Goal: Task Accomplishment & Management: Manage account settings

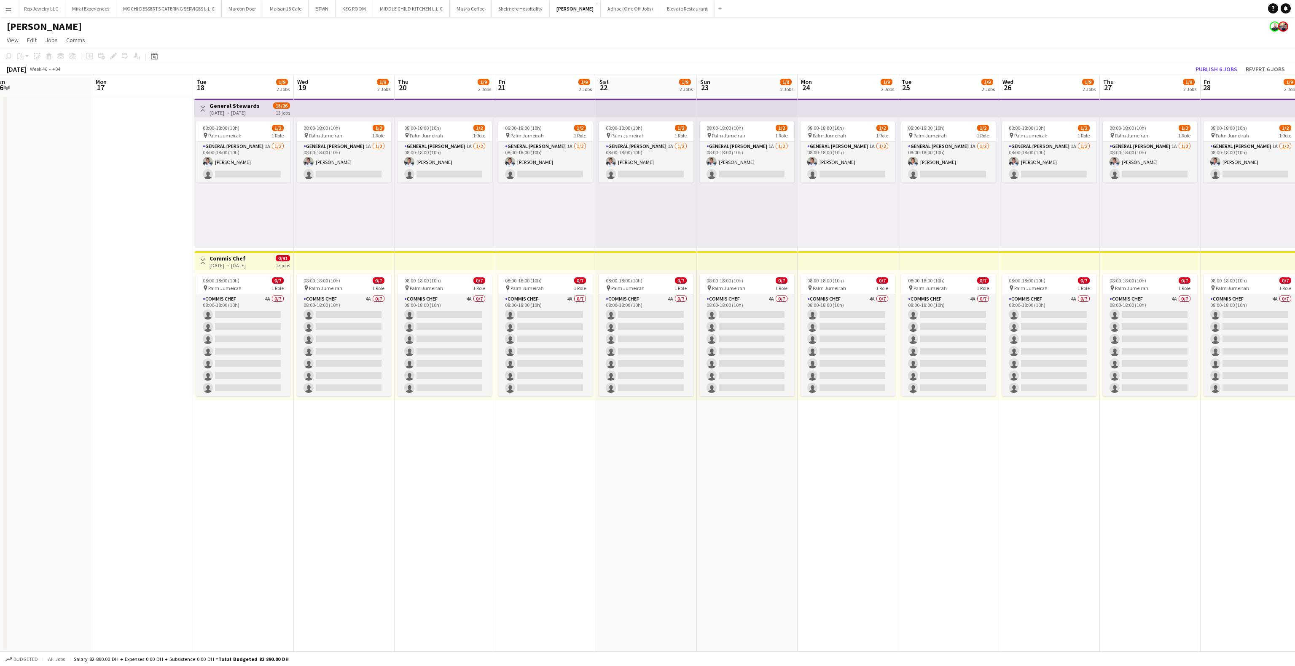
scroll to position [0, 347]
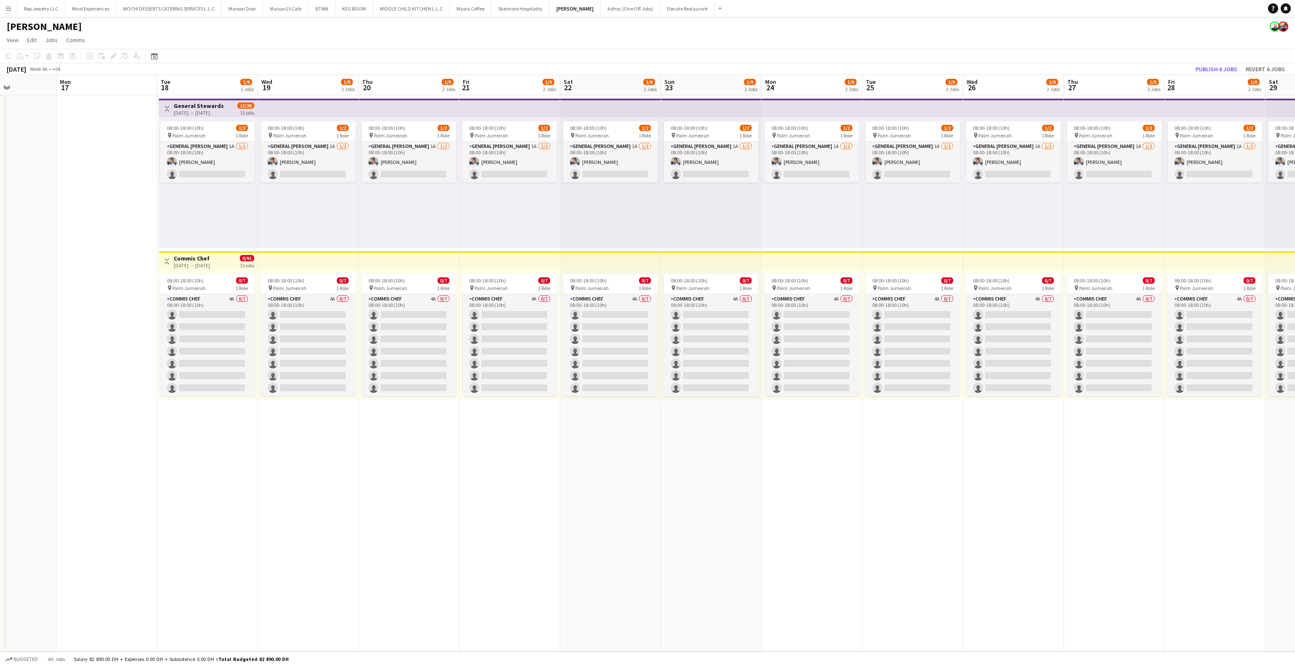
click at [1007, 450] on app-date-cell "08:00-18:00 (10h) 1/2 pin Palm Jumeirah 1 Role General [PERSON_NAME] 1A [DATE] …" at bounding box center [1013, 373] width 101 height 556
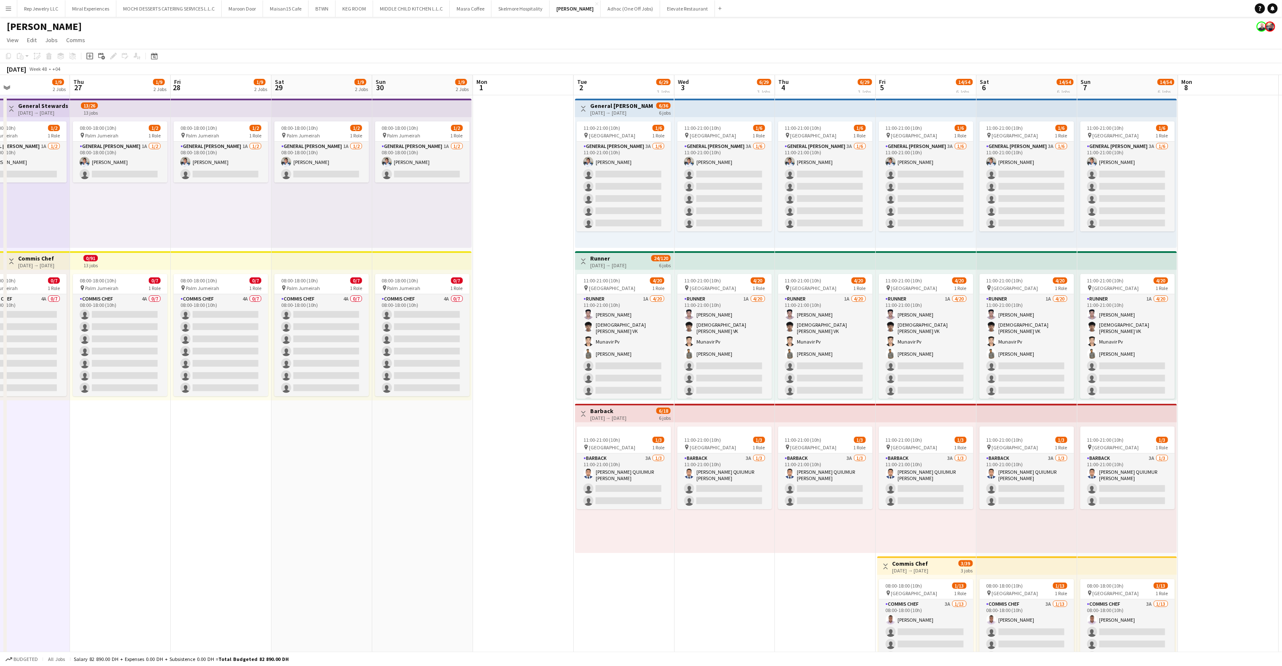
scroll to position [0, 278]
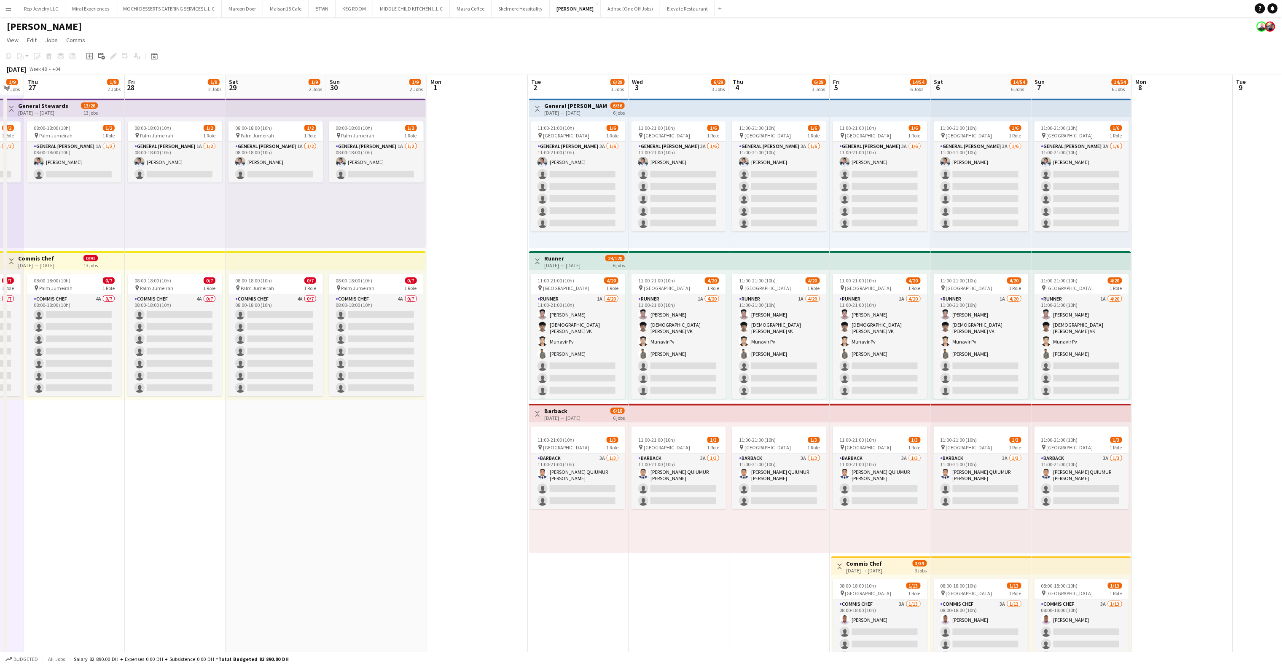
click at [394, 107] on app-top-bar at bounding box center [375, 108] width 99 height 19
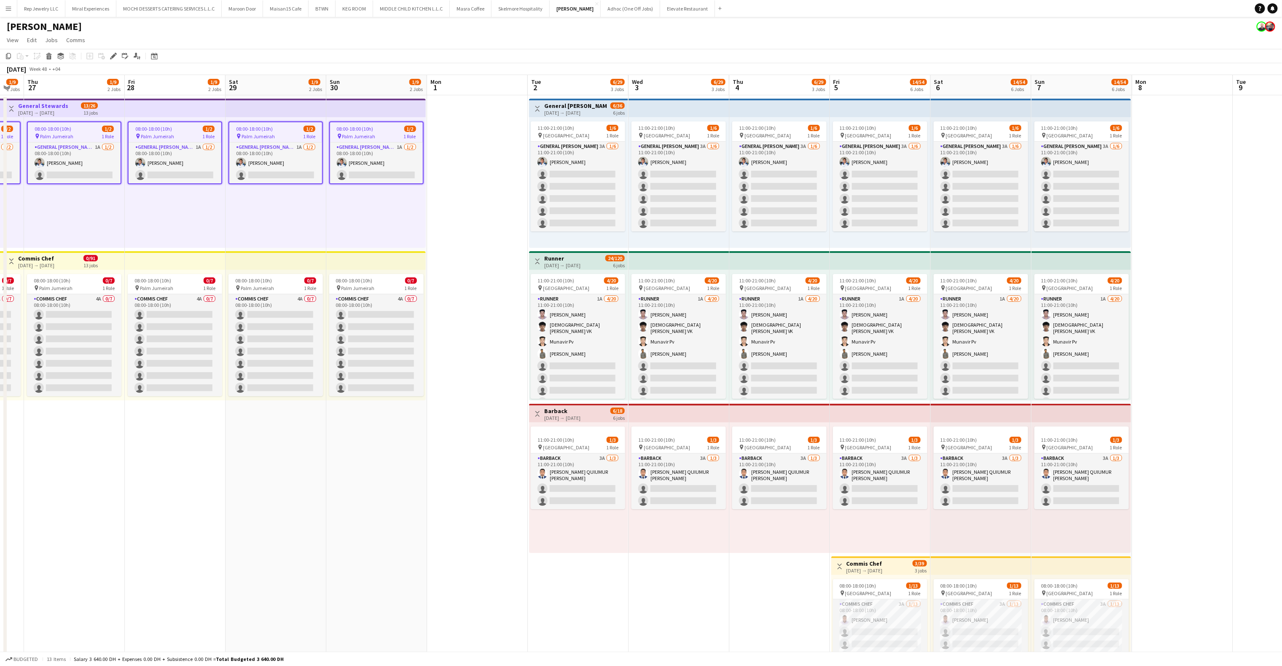
click at [441, 108] on app-date-cell at bounding box center [477, 554] width 101 height 919
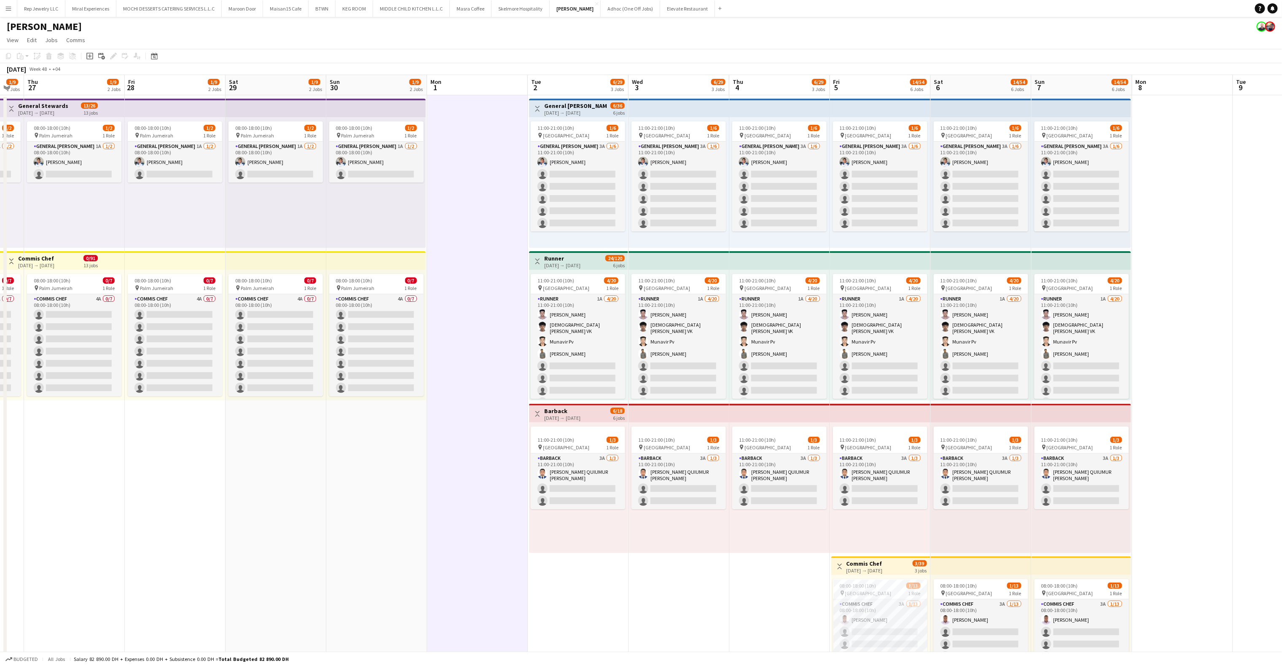
click at [409, 258] on app-top-bar at bounding box center [375, 260] width 99 height 19
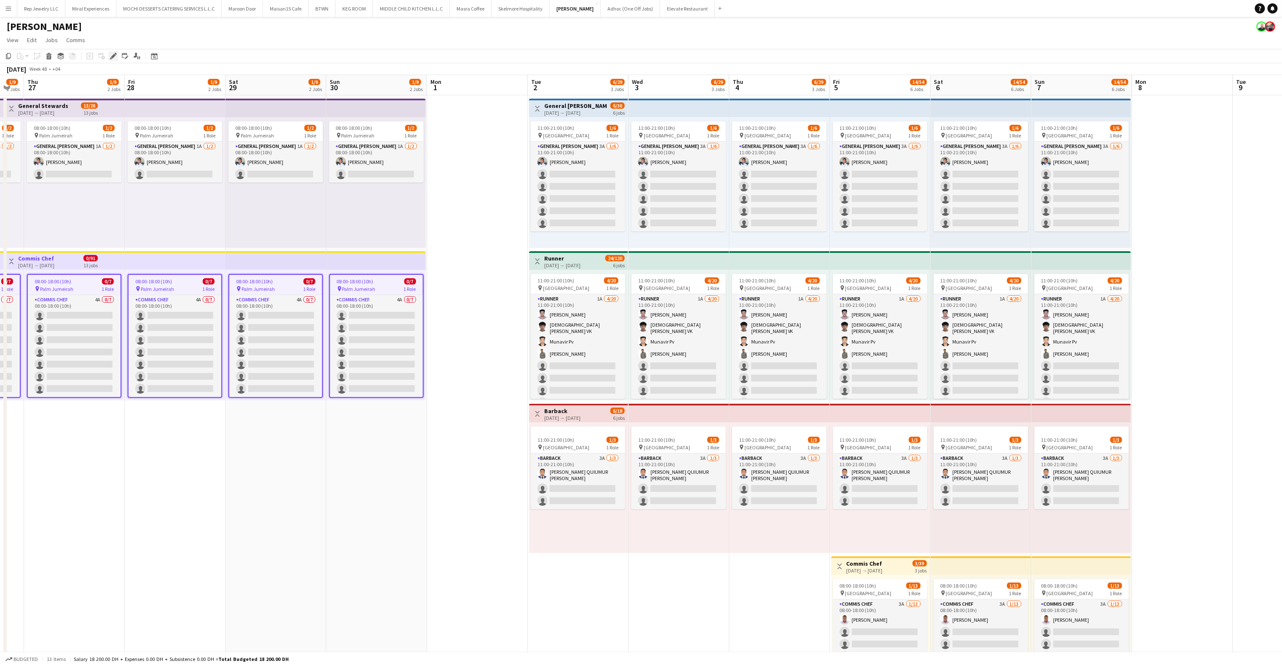
click at [113, 59] on icon "Edit" at bounding box center [113, 56] width 7 height 7
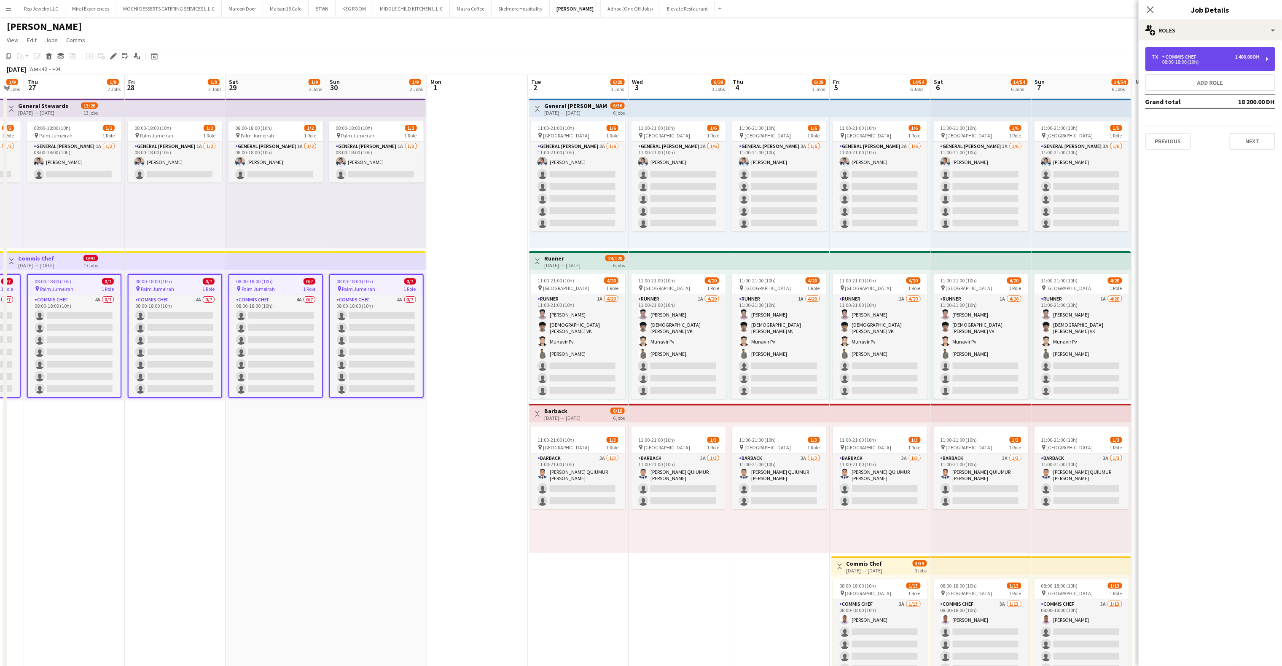
click at [1257, 64] on div "7 x Commis Chef 1 400.00 DH 08:00-18:00 (10h)" at bounding box center [1210, 59] width 130 height 24
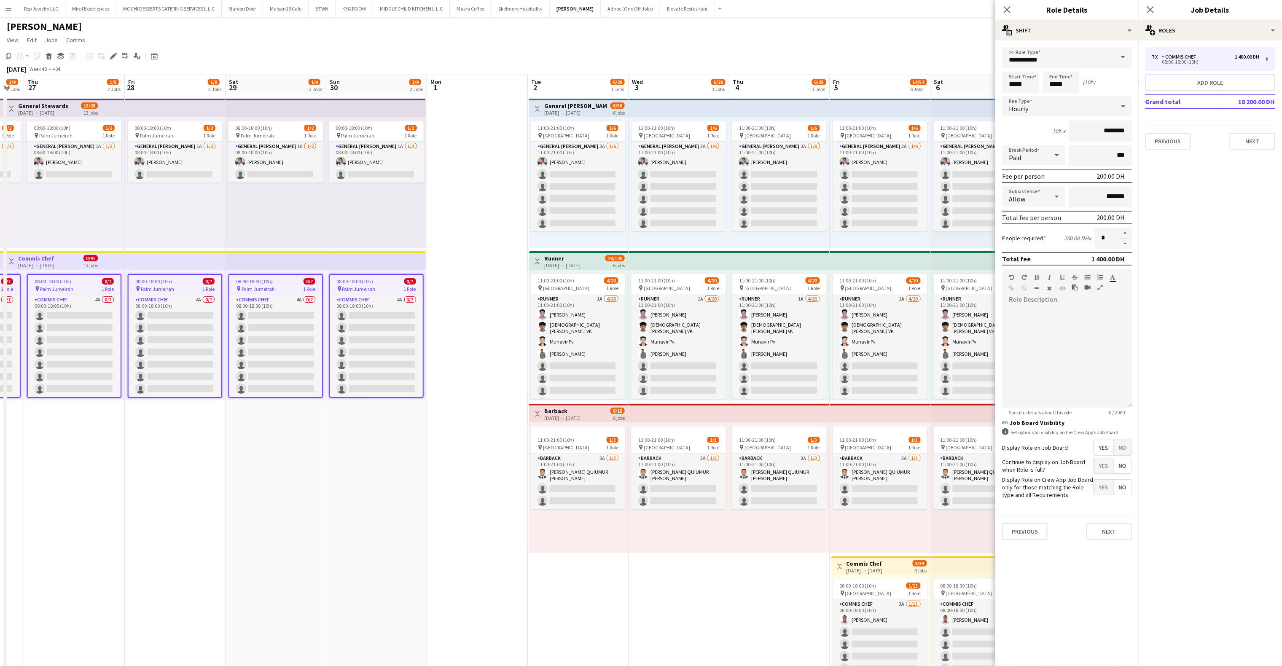
click at [855, 560] on h3 "Commis Chef" at bounding box center [865, 564] width 36 height 8
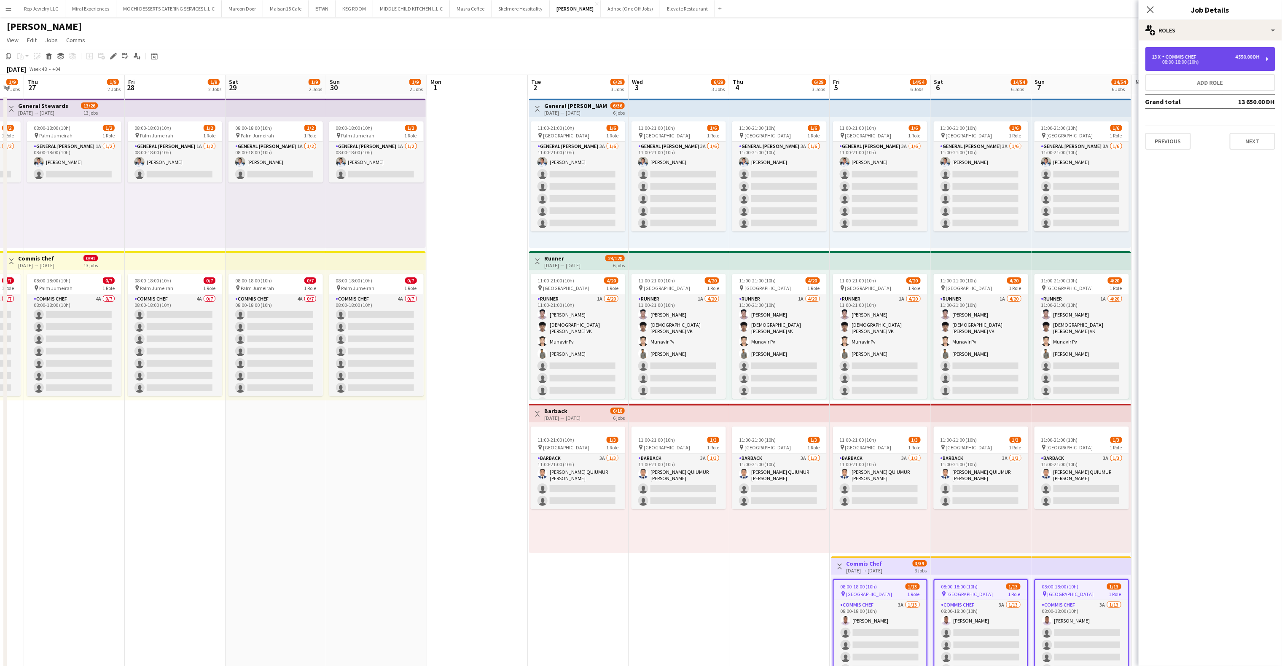
click at [1185, 54] on div "Commis Chef" at bounding box center [1181, 57] width 38 height 6
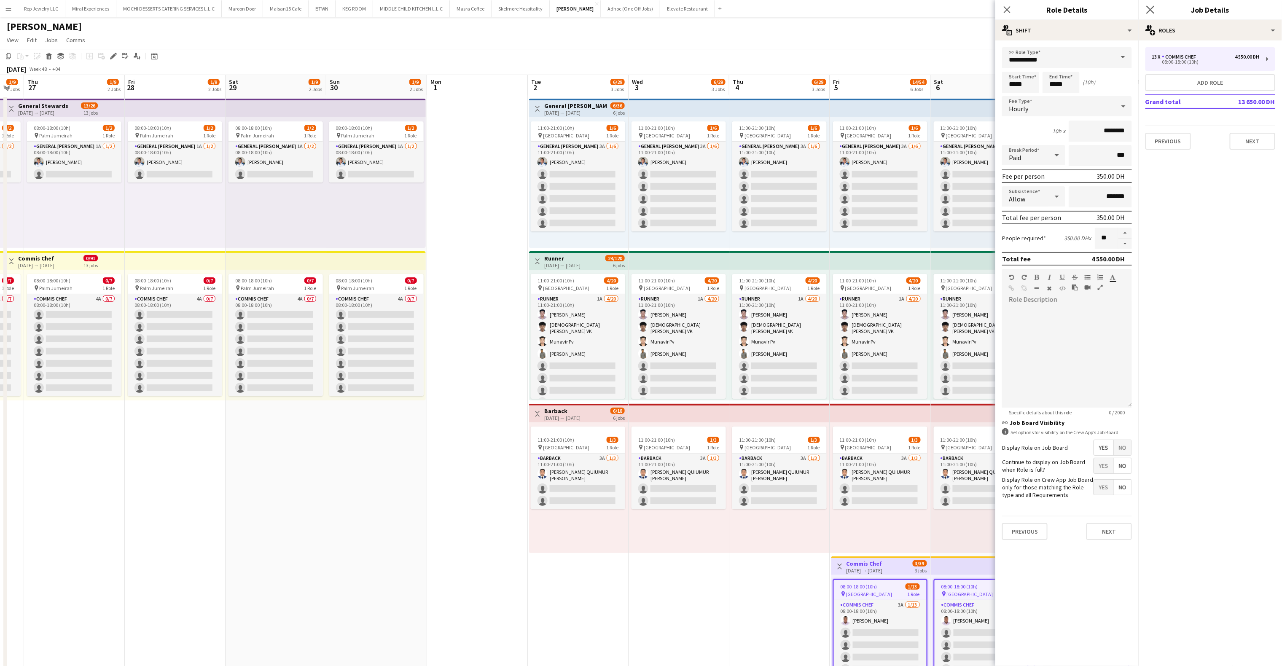
click at [1146, 10] on app-icon "Close pop-in" at bounding box center [1151, 10] width 12 height 12
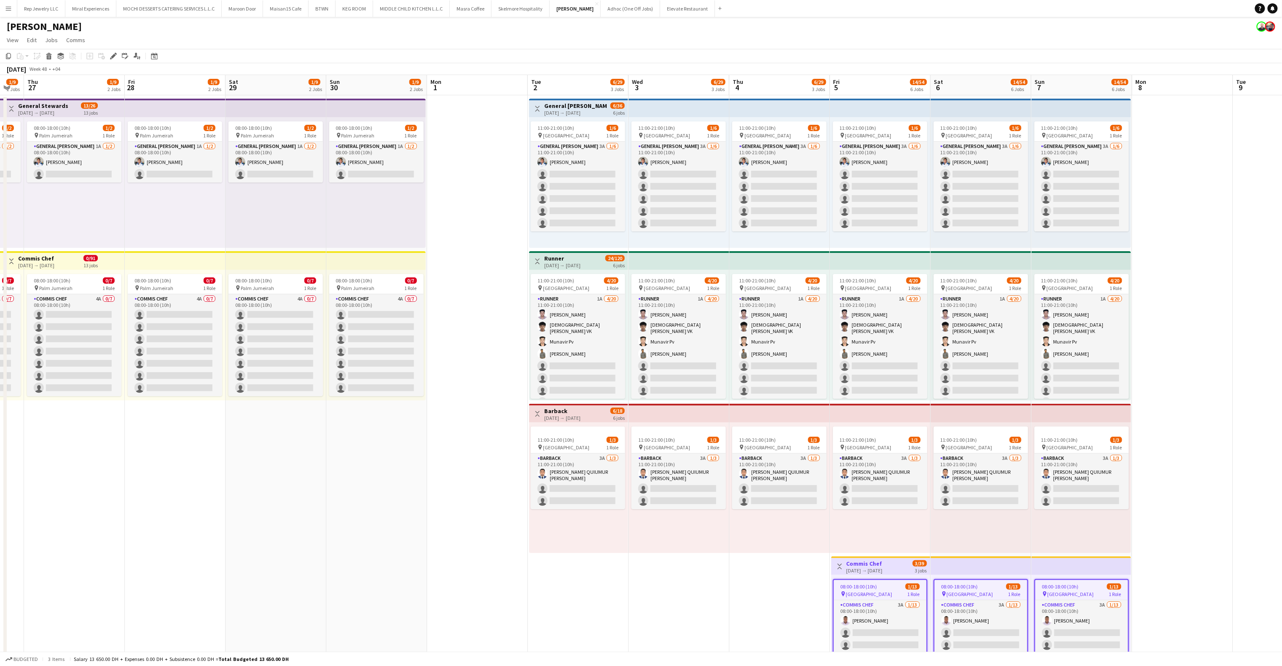
click at [1147, 159] on app-date-cell at bounding box center [1182, 554] width 101 height 919
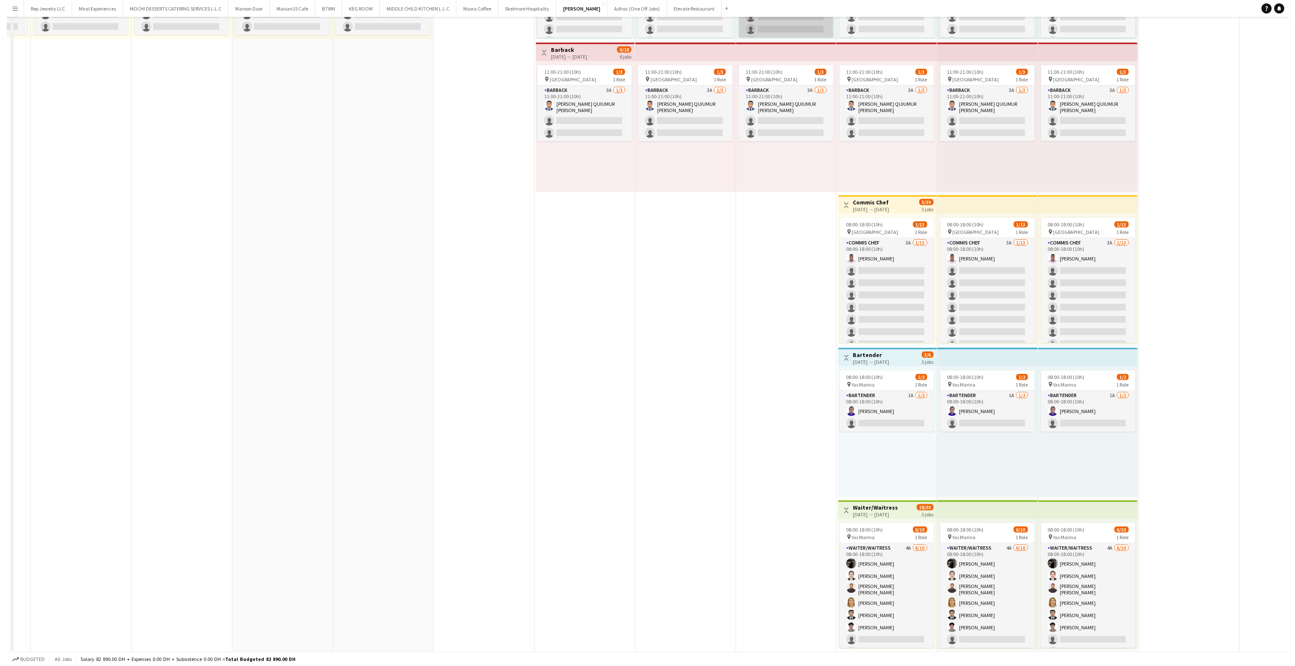
scroll to position [0, 0]
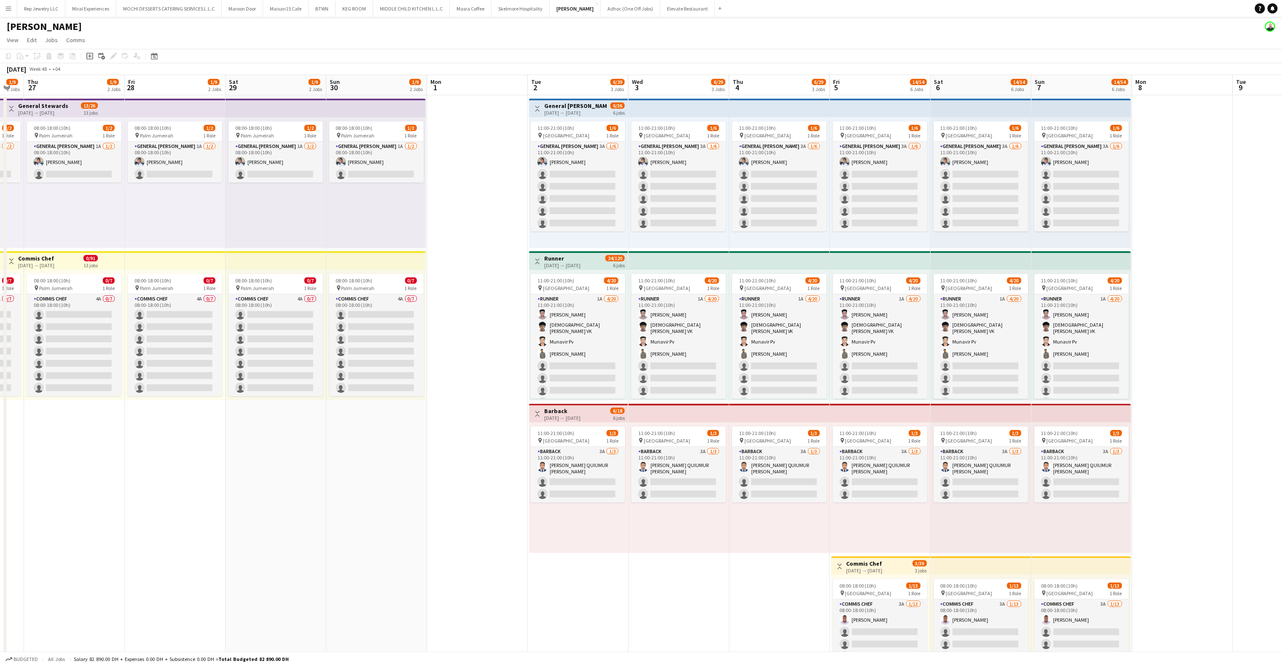
click at [5, 10] on app-icon "Menu" at bounding box center [8, 8] width 7 height 7
click at [96, 30] on link "Boards" at bounding box center [127, 29] width 84 height 17
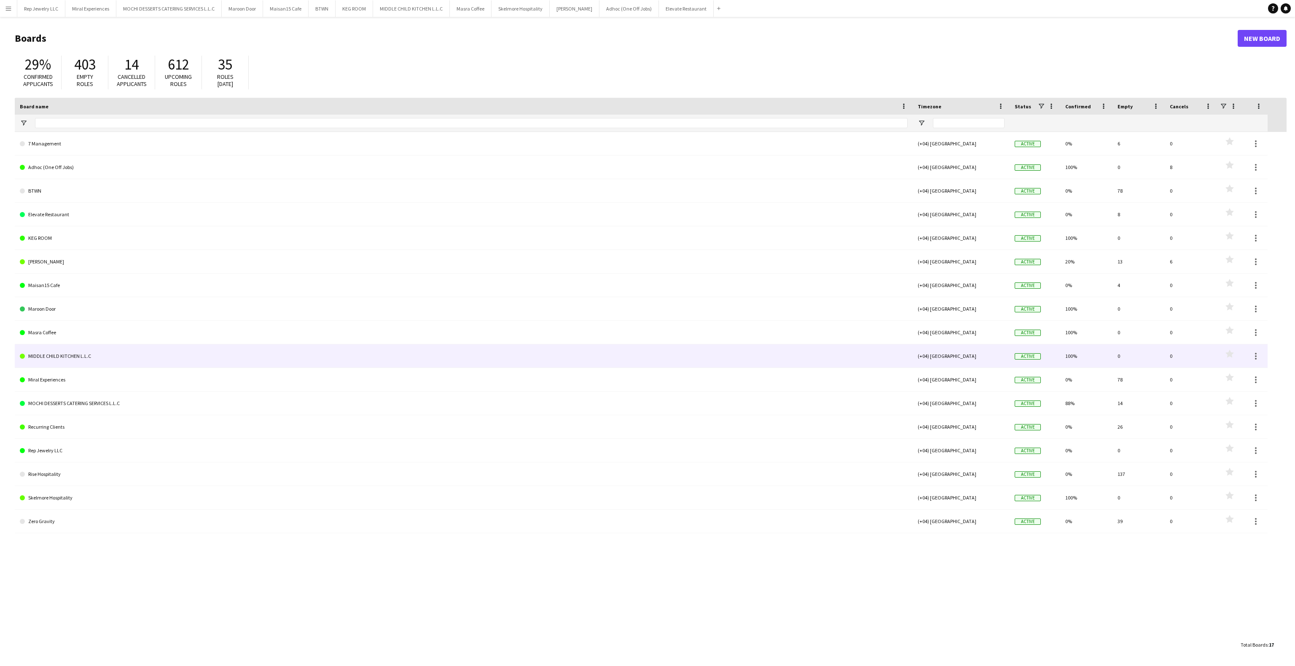
click at [48, 354] on link "MIDDLE CHILD KITCHEN L.L.C" at bounding box center [464, 356] width 888 height 24
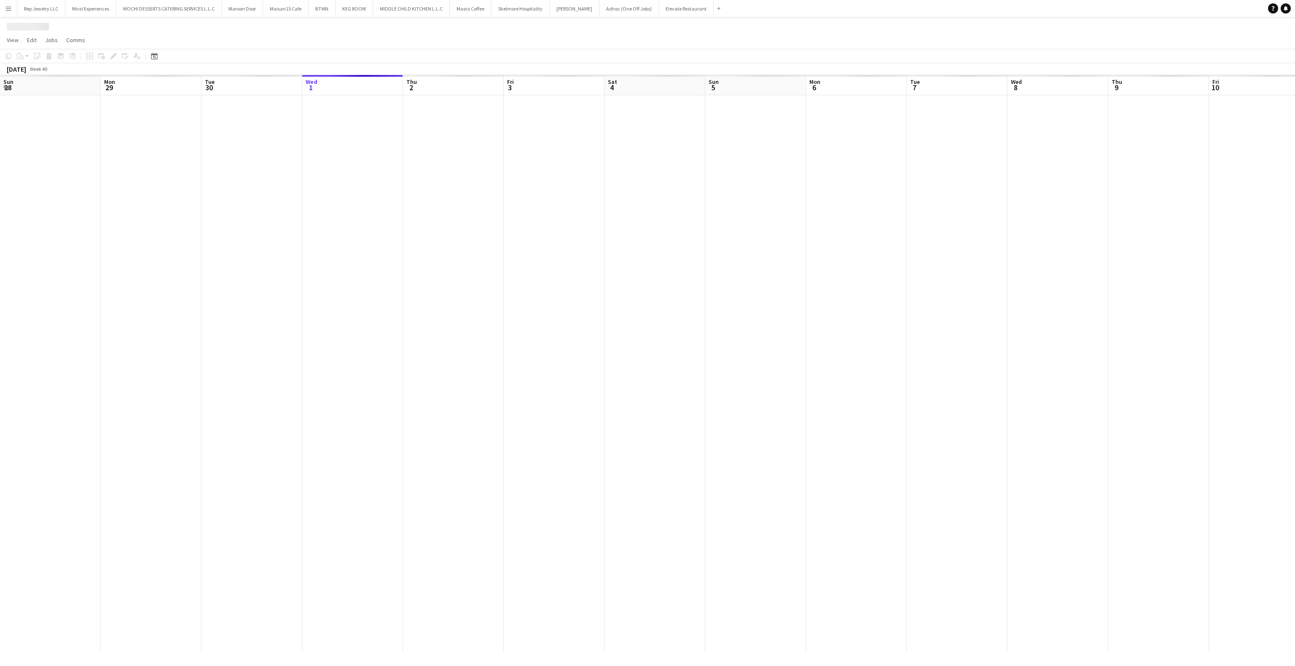
scroll to position [0, 202]
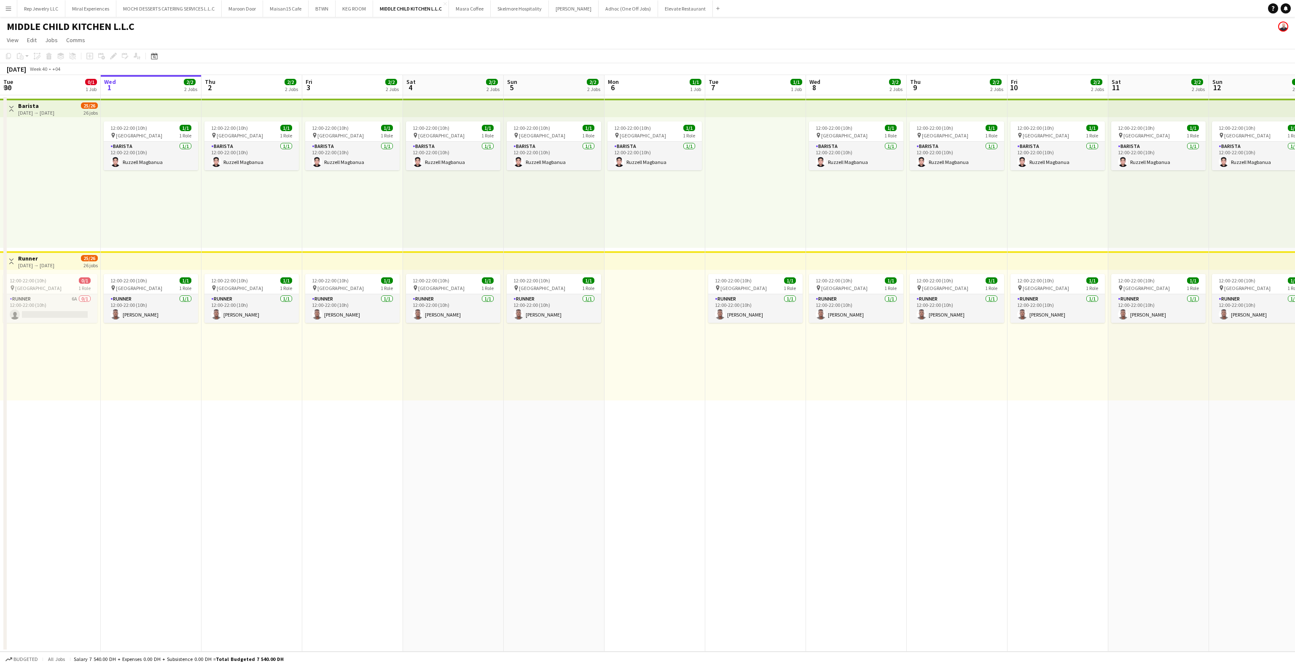
click at [253, 264] on app-top-bar at bounding box center [252, 260] width 101 height 19
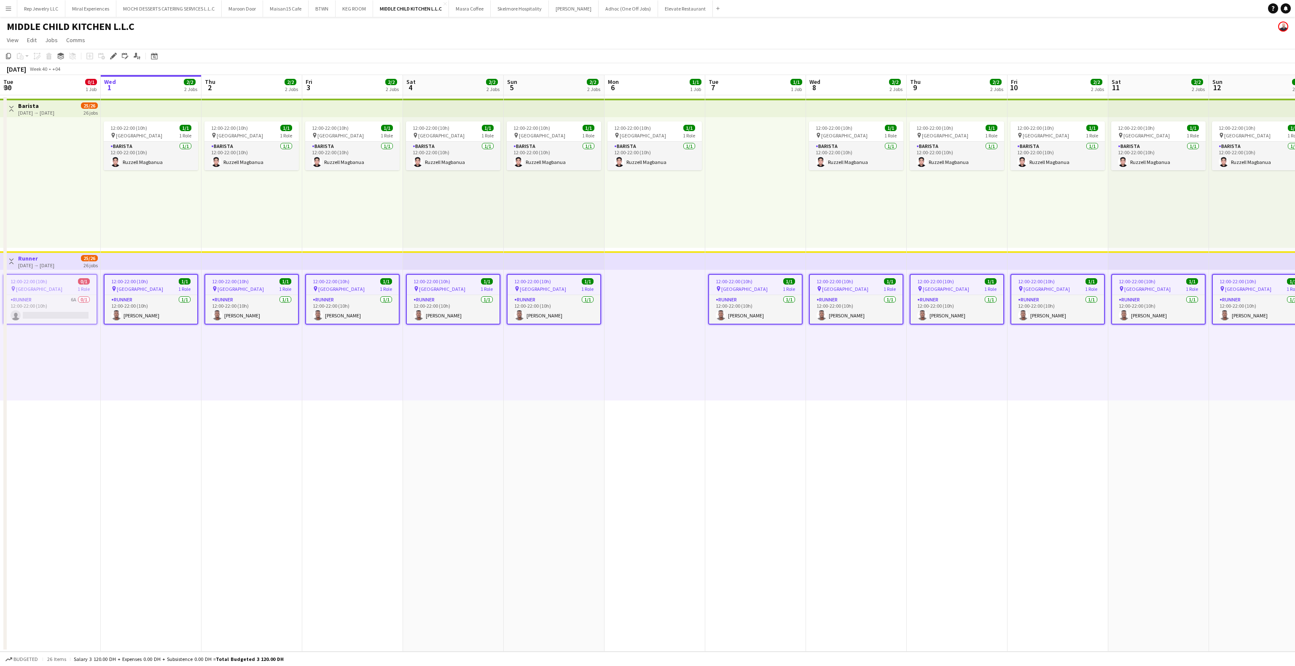
click at [272, 425] on app-date-cell "12:00-22:00 (10h) 1/1 pin Al Serkal Avenue 1 Role Barista [DATE] 12:00-22:00 (1…" at bounding box center [252, 373] width 101 height 556
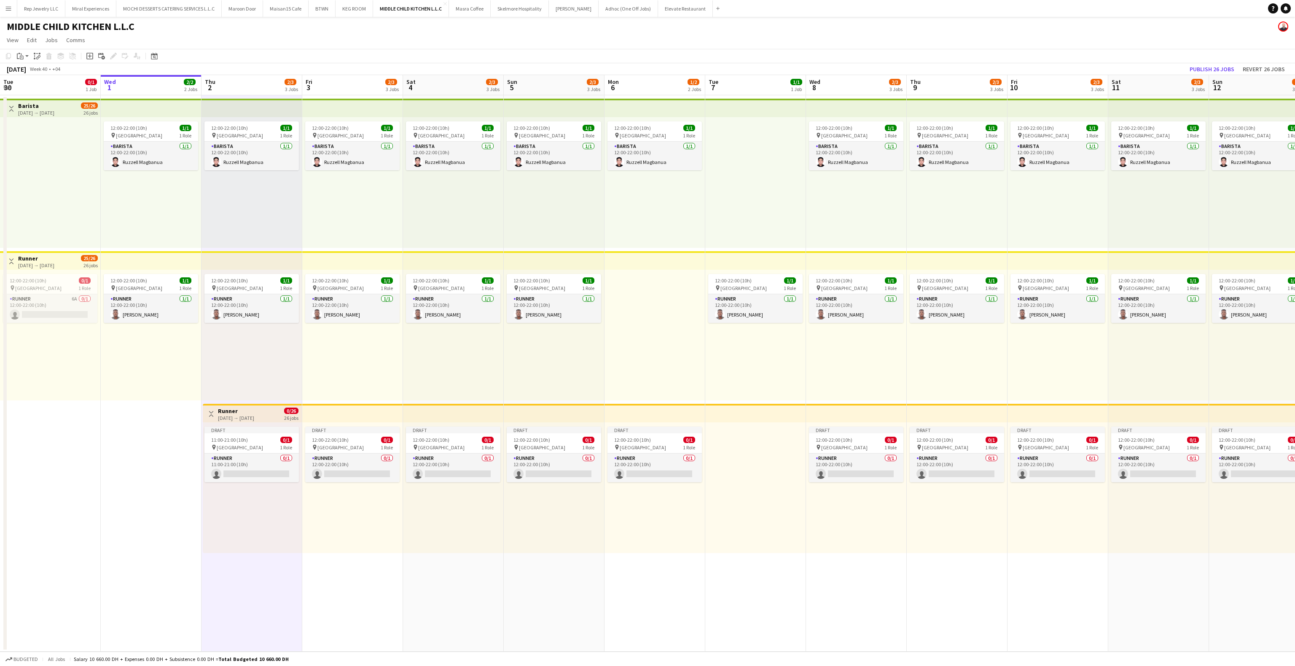
click at [366, 544] on div "Draft 12:00-22:00 (10h) 0/1 pin Al Serkal Avenue 1 Role Runner 0/1 12:00-22:00 …" at bounding box center [352, 487] width 101 height 131
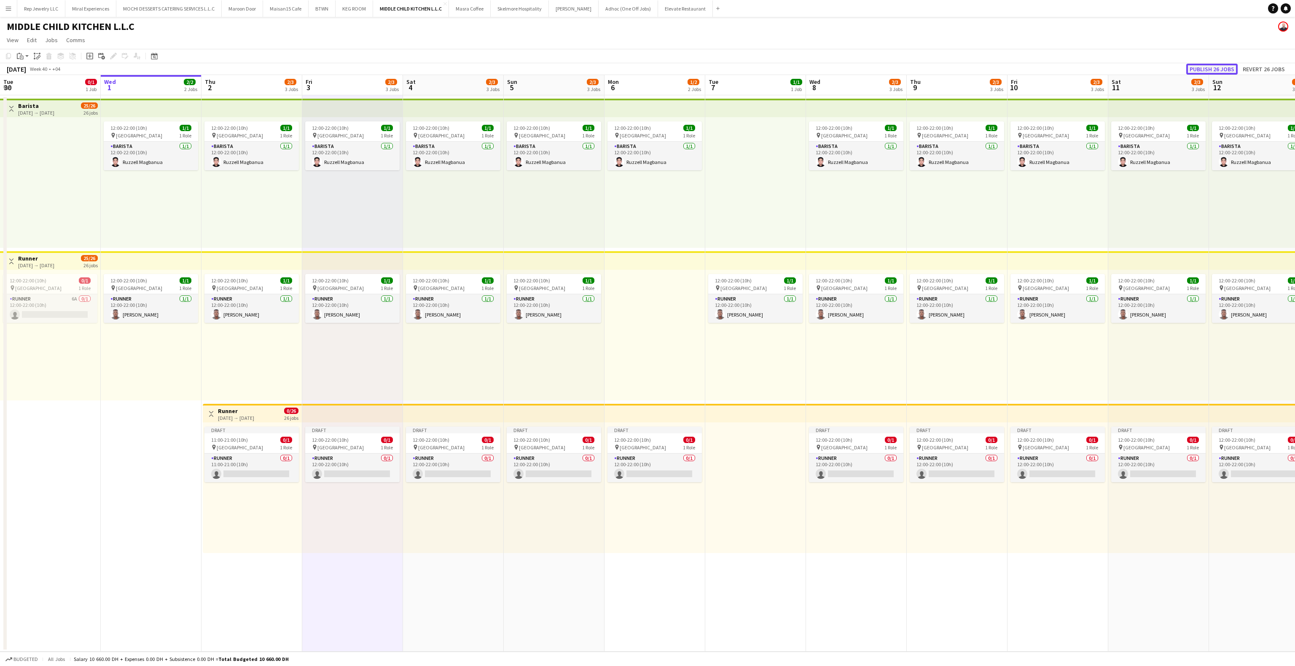
click at [1197, 64] on button "Publish 26 jobs" at bounding box center [1211, 69] width 51 height 11
click at [626, 588] on app-date-cell "12:00-22:00 (10h) 1/1 pin Al Serkal Avenue 1 Role Barista [DATE] 12:00-22:00 (1…" at bounding box center [655, 373] width 101 height 556
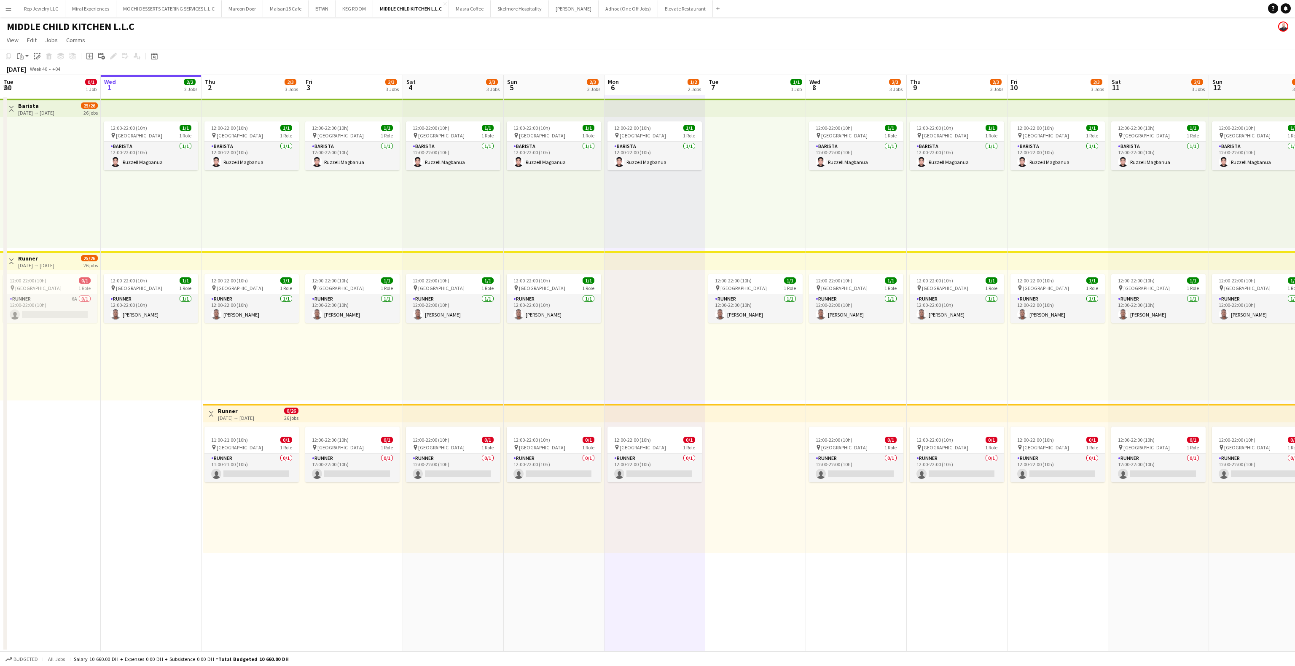
click at [933, 549] on div "12:00-22:00 (10h) 0/1 pin Al Serkal Avenue 1 Role Runner 0/1 12:00-22:00 (10h) …" at bounding box center [957, 487] width 101 height 131
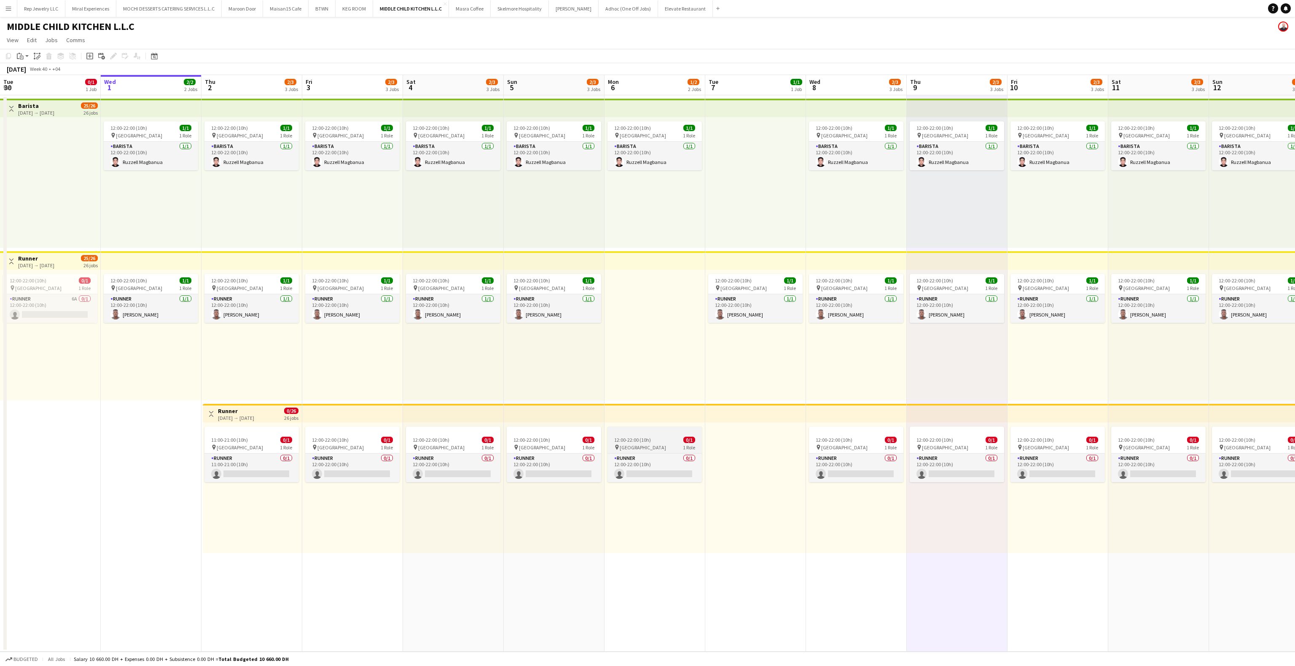
click at [684, 427] on div at bounding box center [655, 430] width 94 height 7
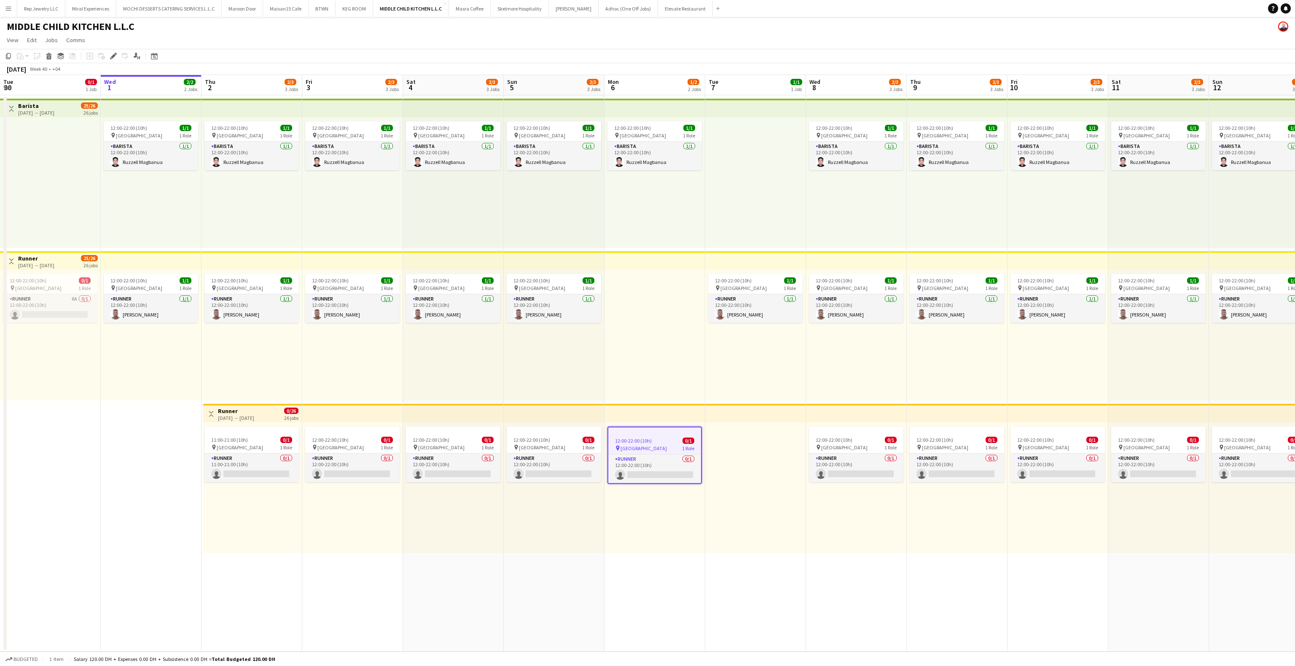
click at [631, 265] on app-top-bar at bounding box center [655, 260] width 101 height 19
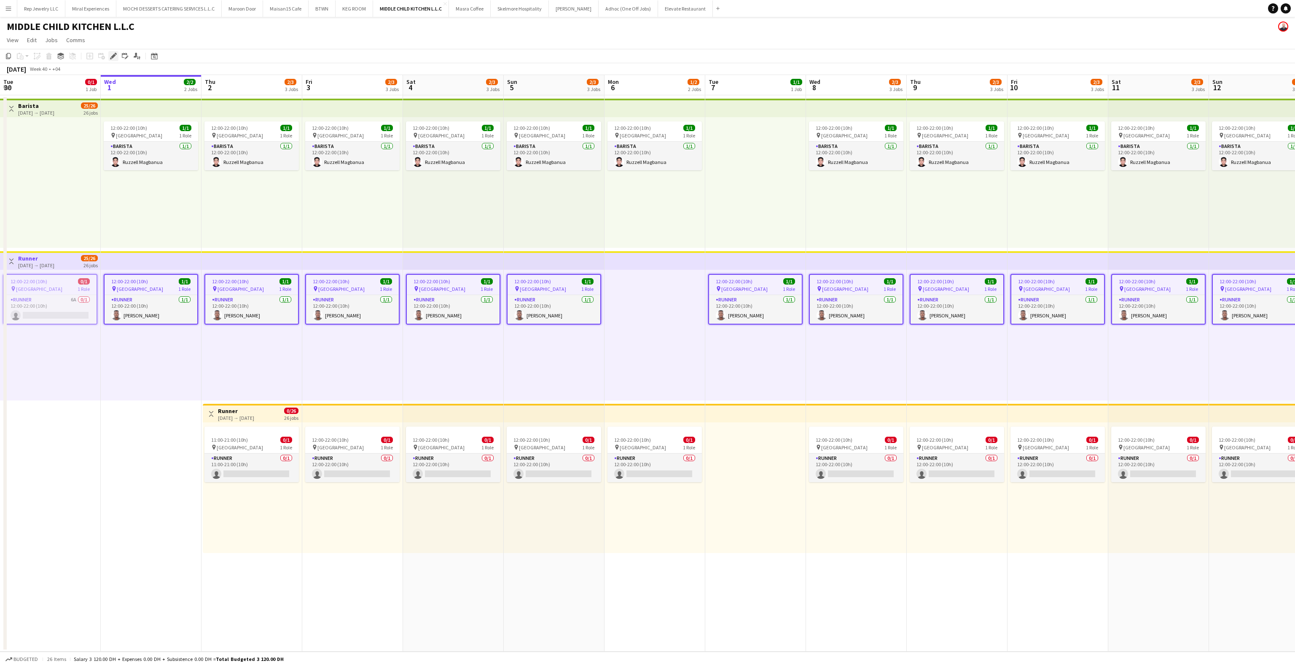
click at [115, 54] on icon at bounding box center [116, 54] width 2 height 2
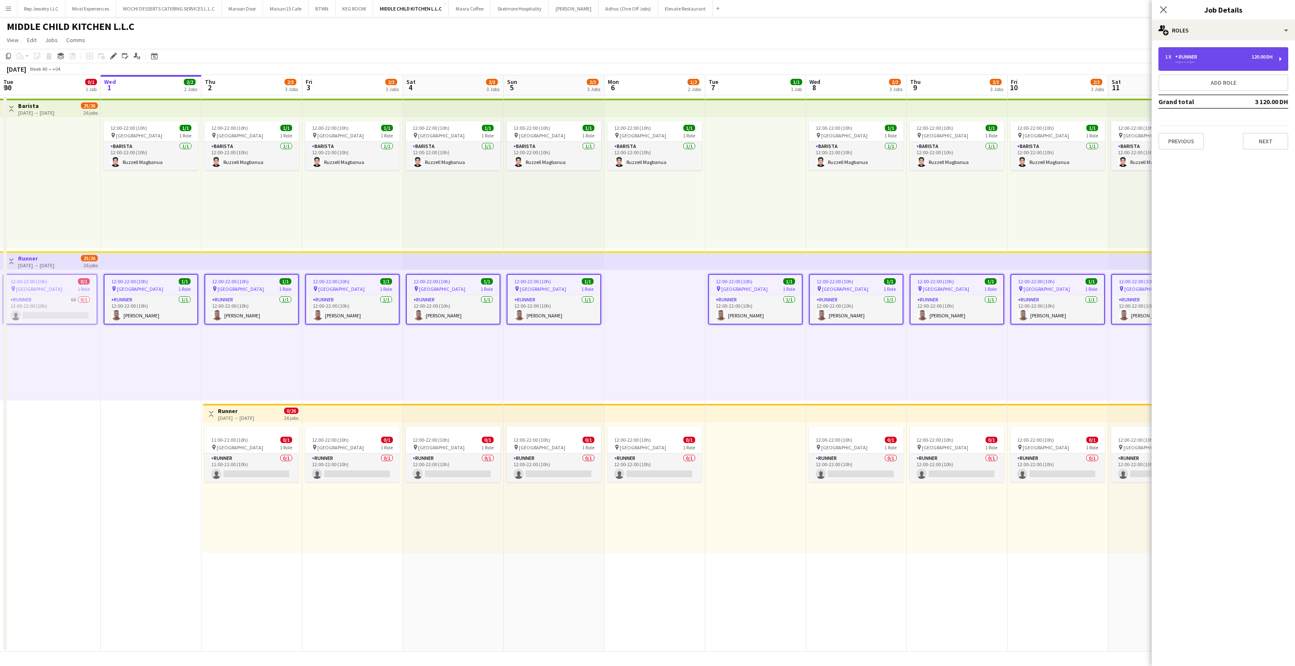
click at [1263, 65] on div "1 x Runner 120.00 DH --:-- - --:--" at bounding box center [1224, 59] width 130 height 24
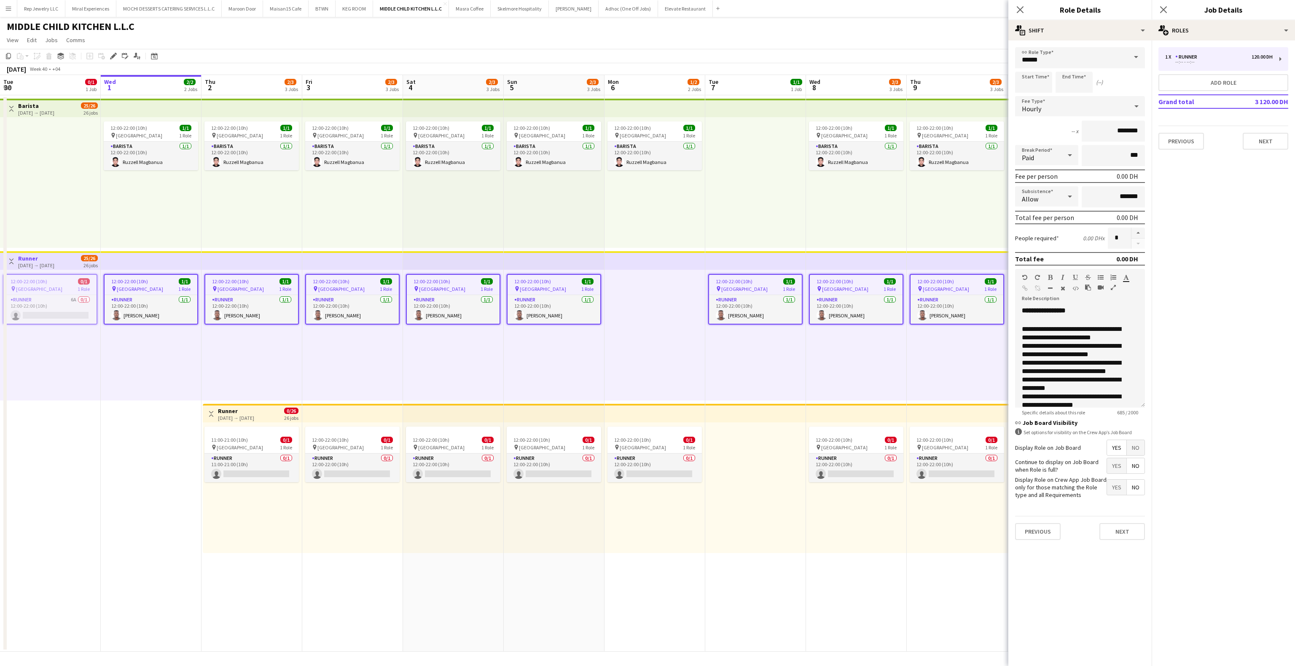
click at [1164, 16] on div "Close pop-in" at bounding box center [1164, 9] width 24 height 19
click at [1164, 12] on icon "Close pop-in" at bounding box center [1163, 9] width 8 height 8
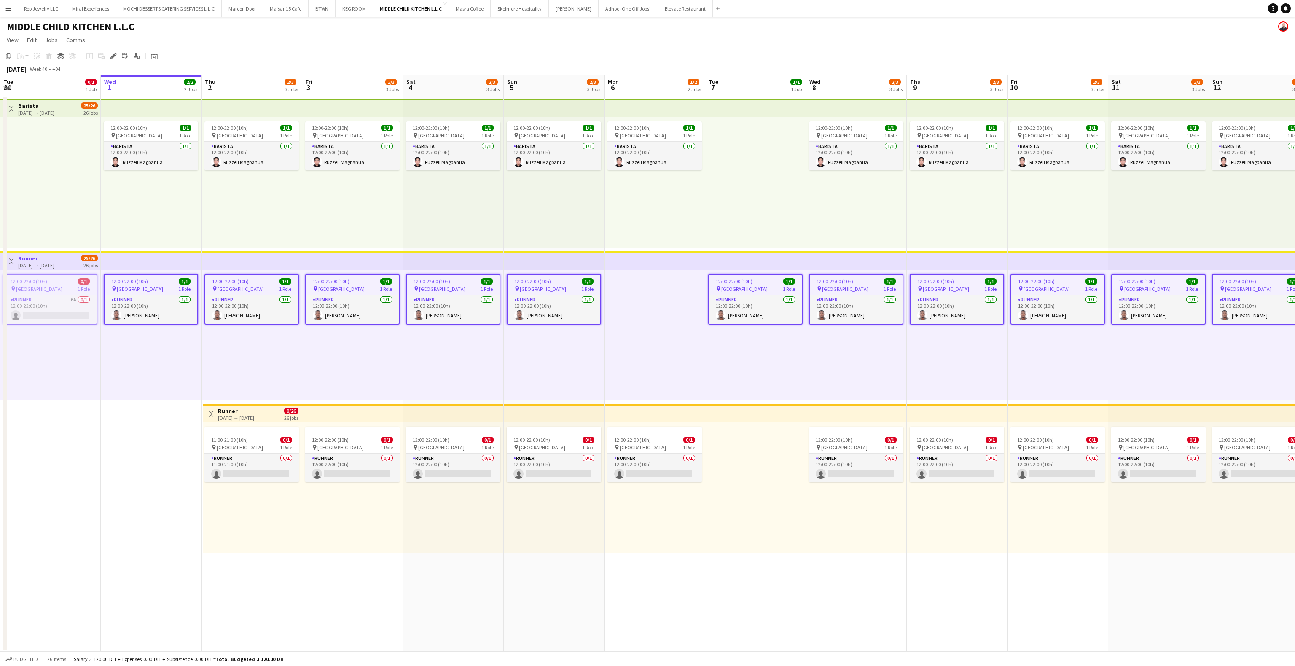
click at [0, 472] on app-date-cell "Toggle View Barista [DATE] → [DATE] 25/26 26 jobs Toggle View Runner [DATE] → […" at bounding box center [50, 373] width 101 height 556
